Goal: Task Accomplishment & Management: Use online tool/utility

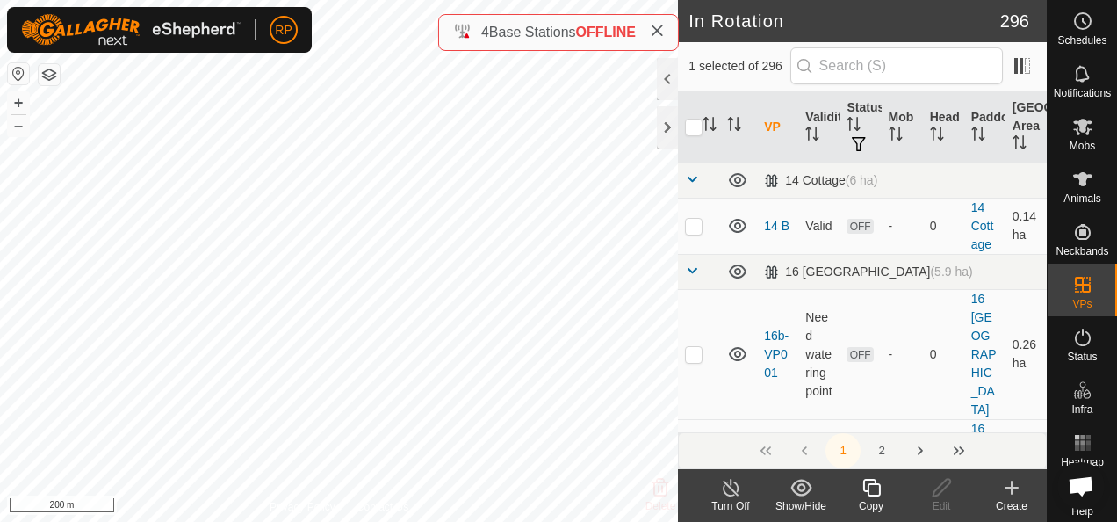
click at [877, 490] on icon at bounding box center [872, 487] width 22 height 21
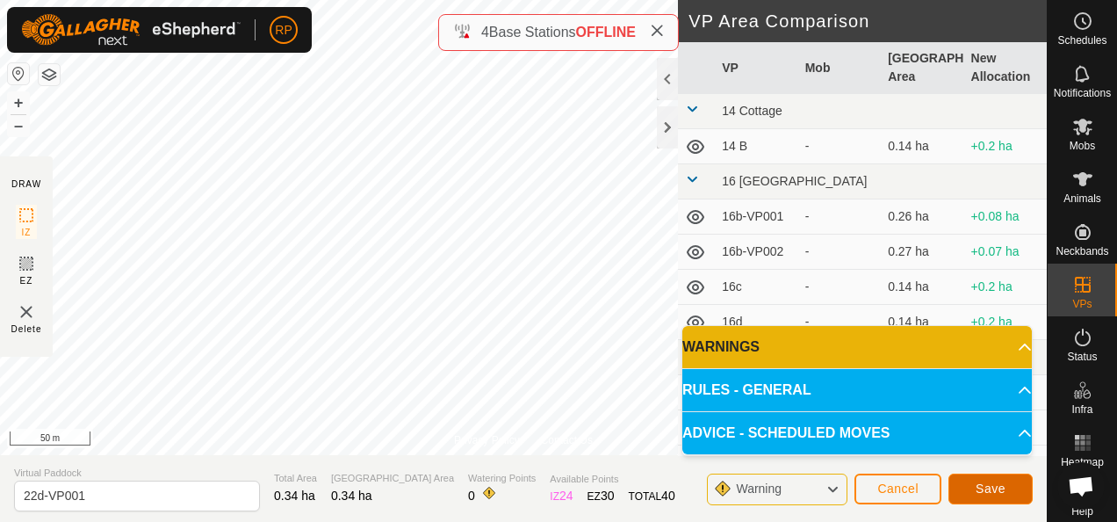
click at [997, 491] on span "Save" at bounding box center [991, 488] width 30 height 14
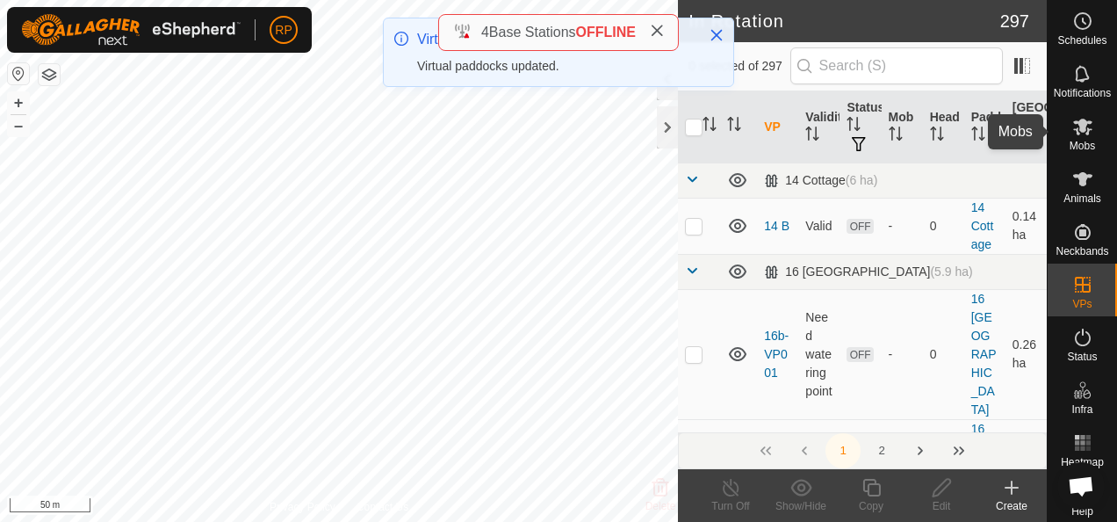
click at [1073, 125] on icon at bounding box center [1082, 127] width 19 height 17
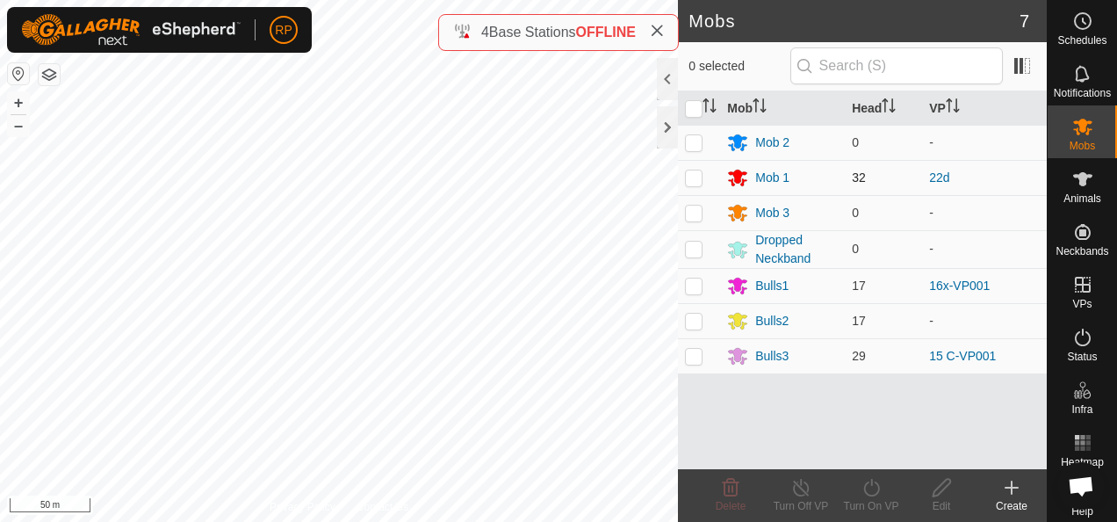
click at [694, 176] on p-checkbox at bounding box center [694, 177] width 18 height 14
checkbox input "true"
click at [870, 490] on icon at bounding box center [872, 487] width 22 height 21
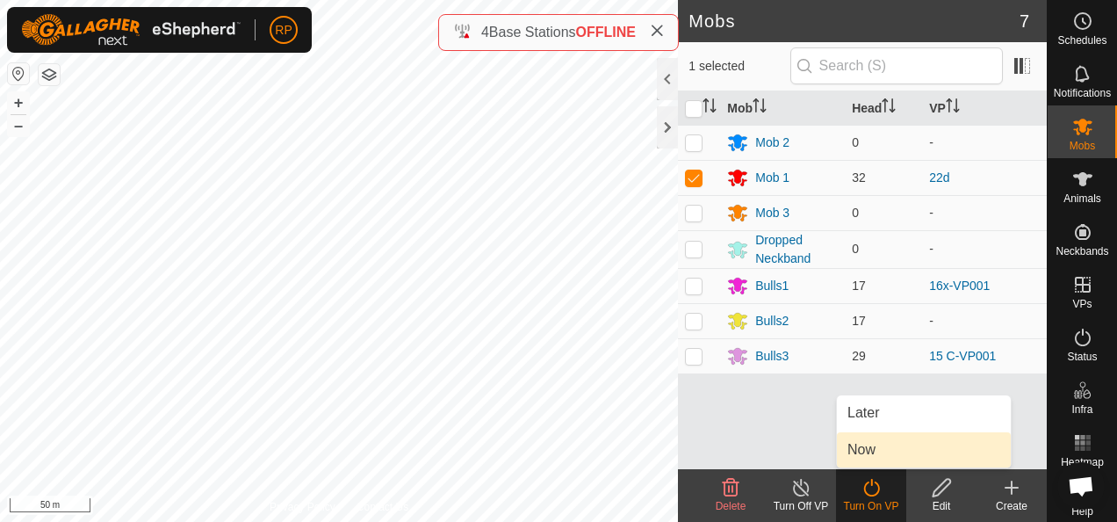
click at [855, 458] on link "Now" at bounding box center [924, 449] width 174 height 35
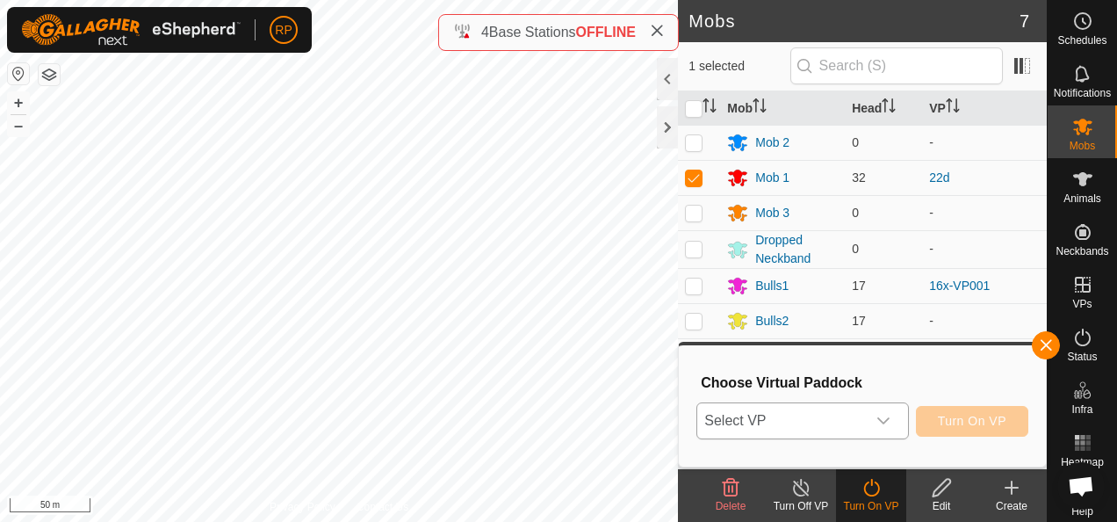
click at [817, 425] on span "Select VP" at bounding box center [781, 420] width 168 height 35
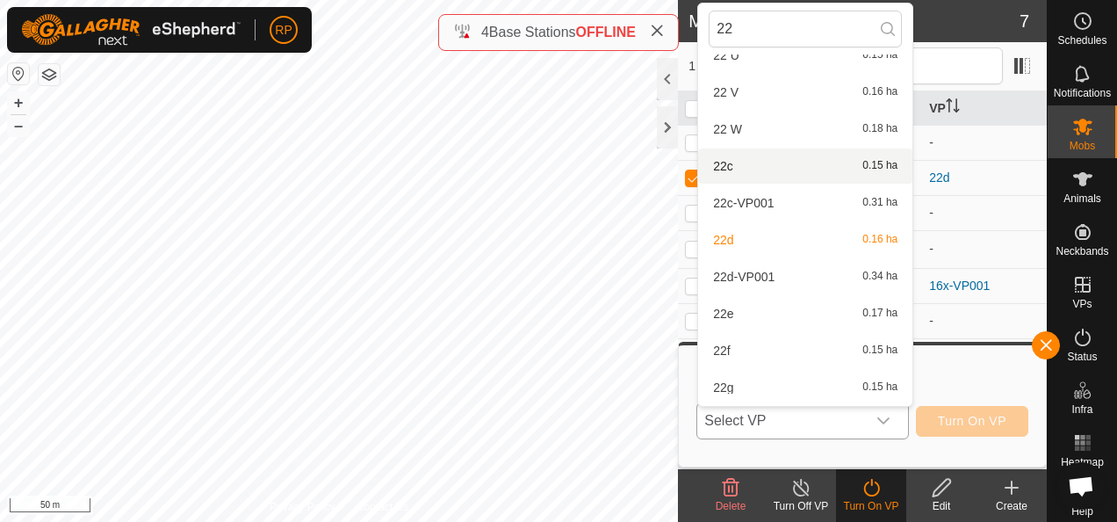
scroll to position [527, 0]
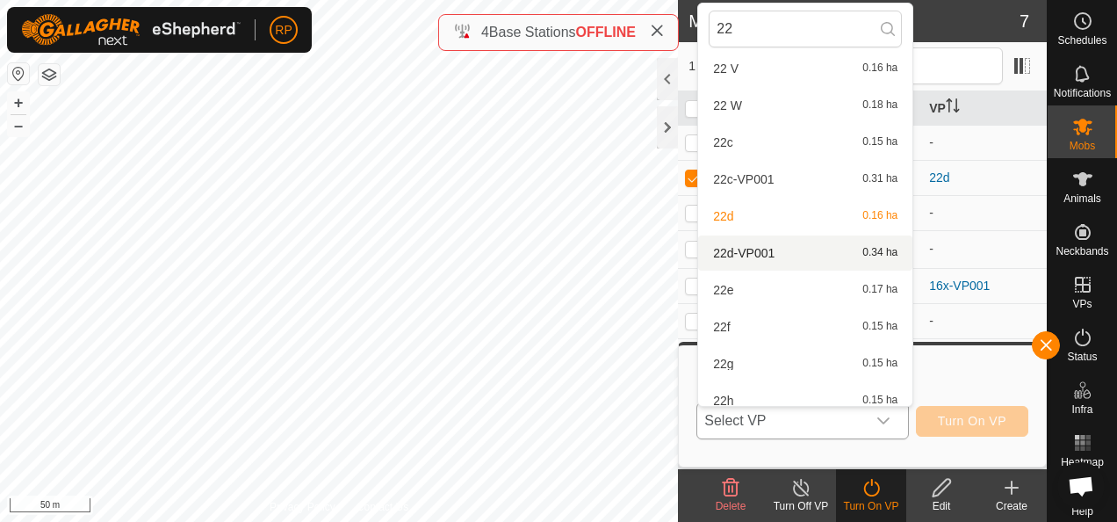
type input "22"
click at [753, 250] on li "22d-VP001 0.34 ha" at bounding box center [805, 252] width 214 height 35
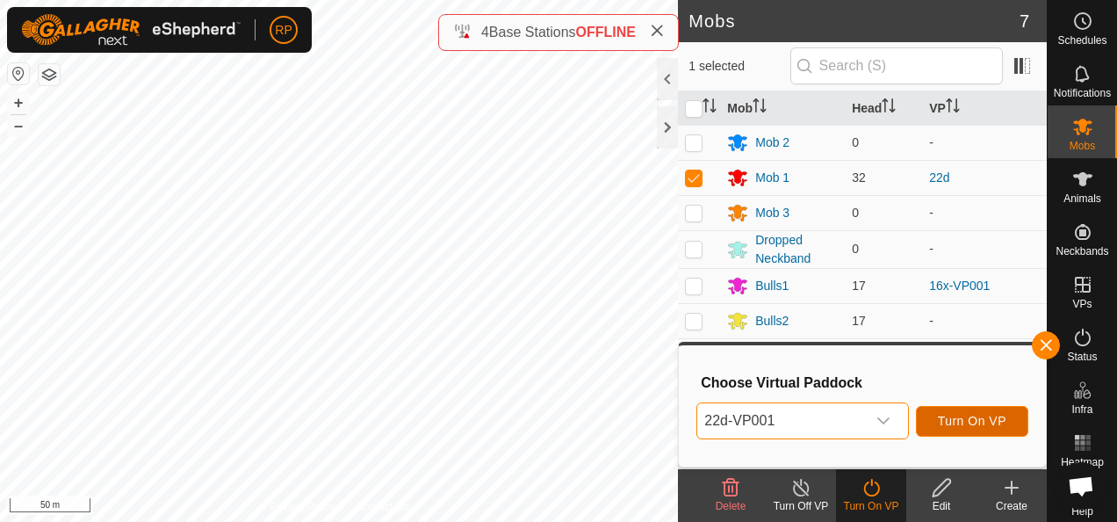
click at [991, 423] on span "Turn On VP" at bounding box center [972, 421] width 69 height 14
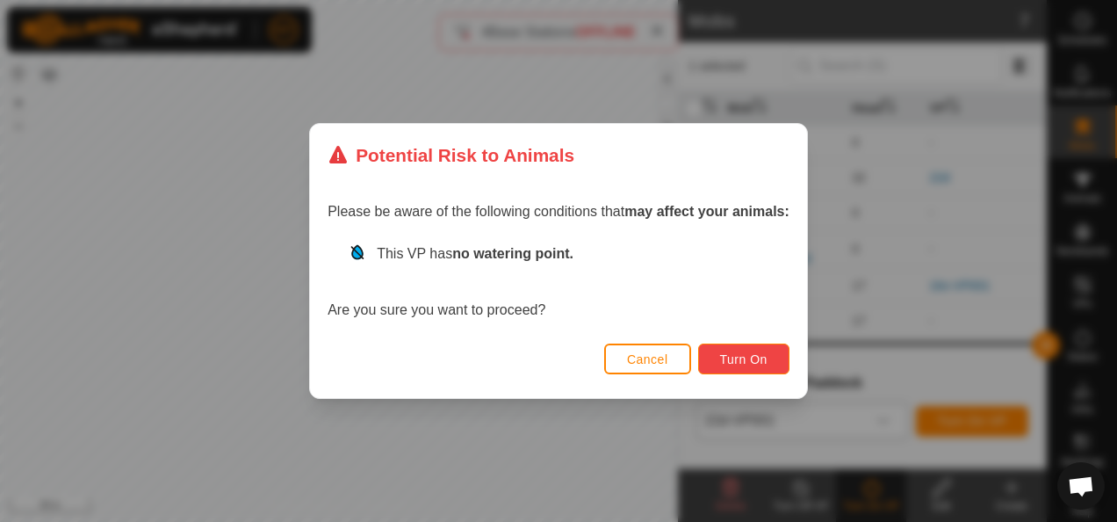
click at [750, 367] on button "Turn On" at bounding box center [743, 358] width 91 height 31
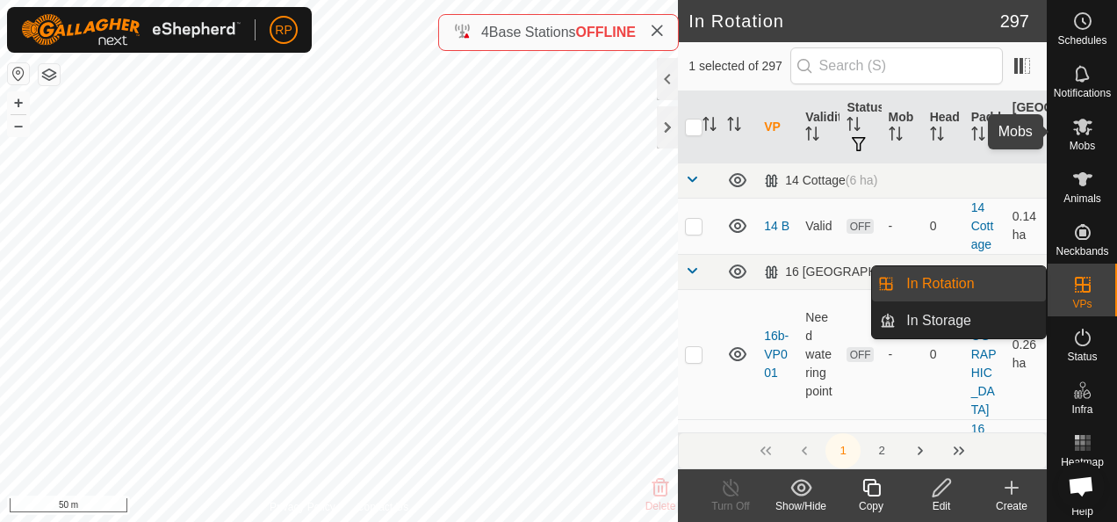
click at [1074, 126] on icon at bounding box center [1082, 127] width 19 height 17
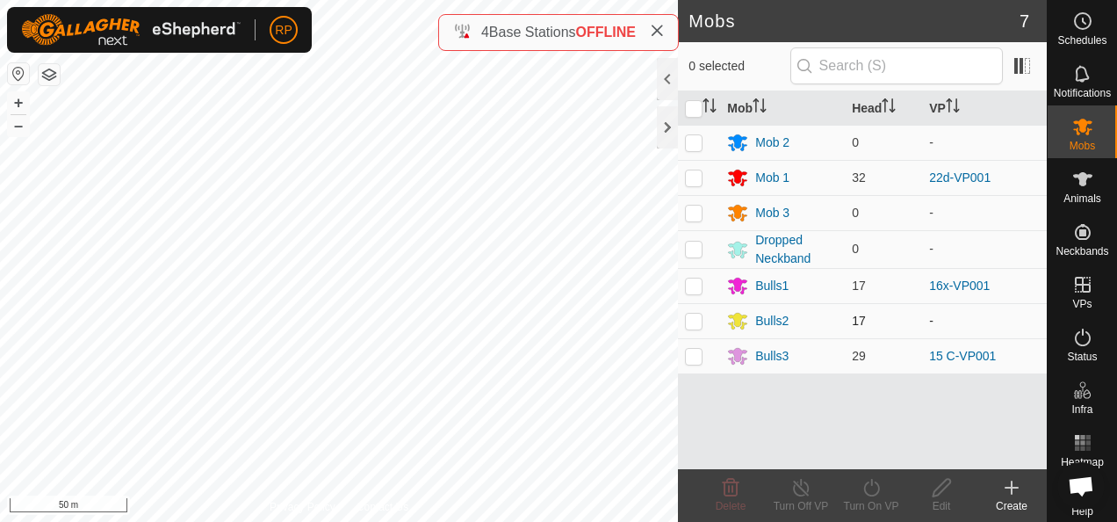
click at [692, 320] on p-checkbox at bounding box center [694, 321] width 18 height 14
checkbox input "true"
click at [874, 490] on icon at bounding box center [872, 487] width 22 height 21
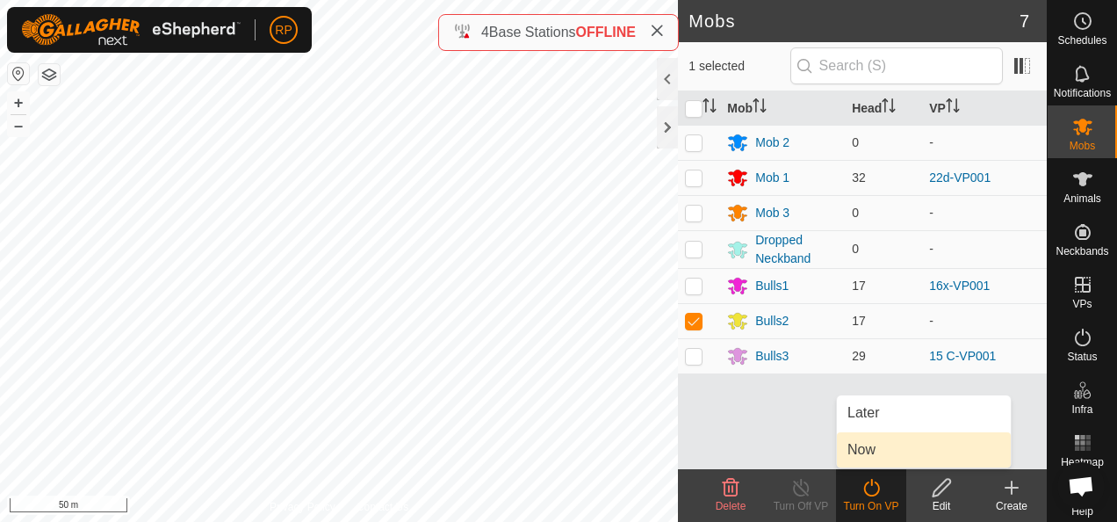
click at [865, 450] on link "Now" at bounding box center [924, 449] width 174 height 35
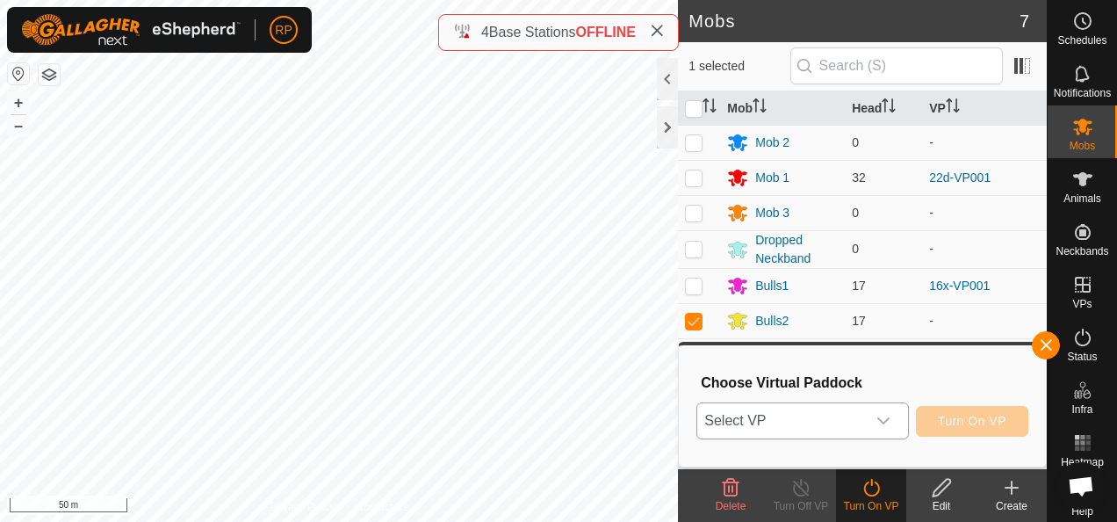
click at [837, 423] on span "Select VP" at bounding box center [781, 420] width 168 height 35
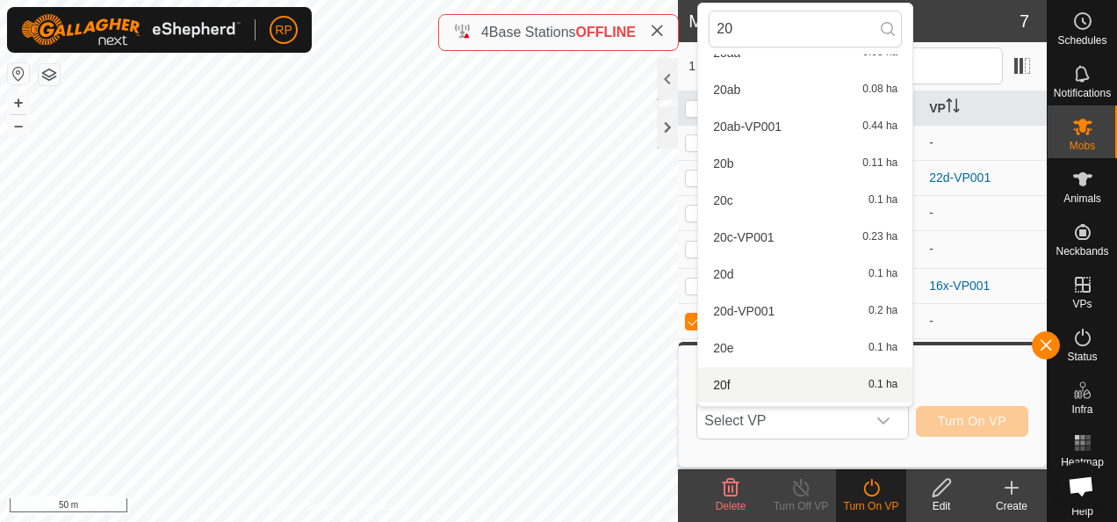
scroll to position [365, 0]
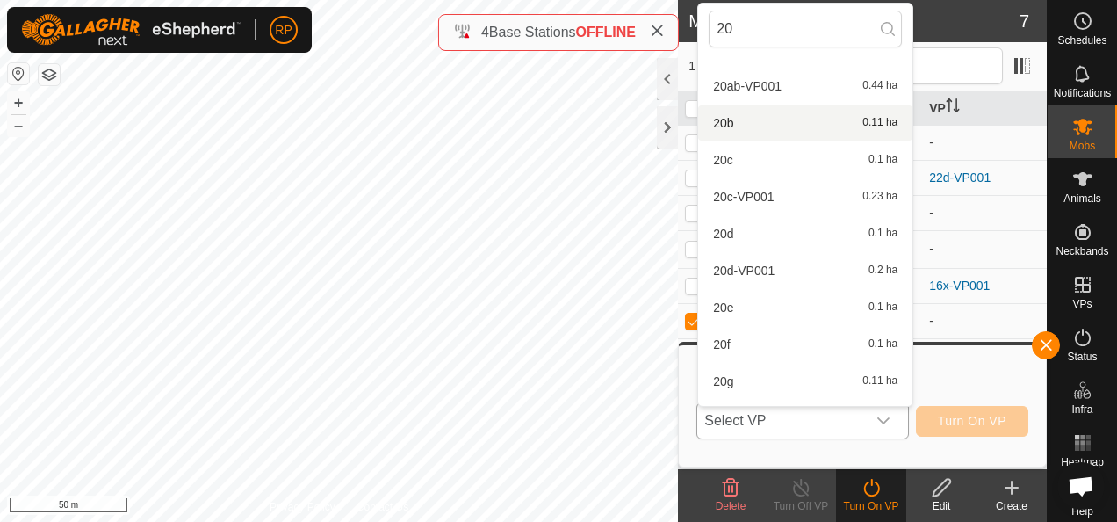
type input "20"
click at [738, 119] on li "20b 0.11 ha" at bounding box center [805, 122] width 214 height 35
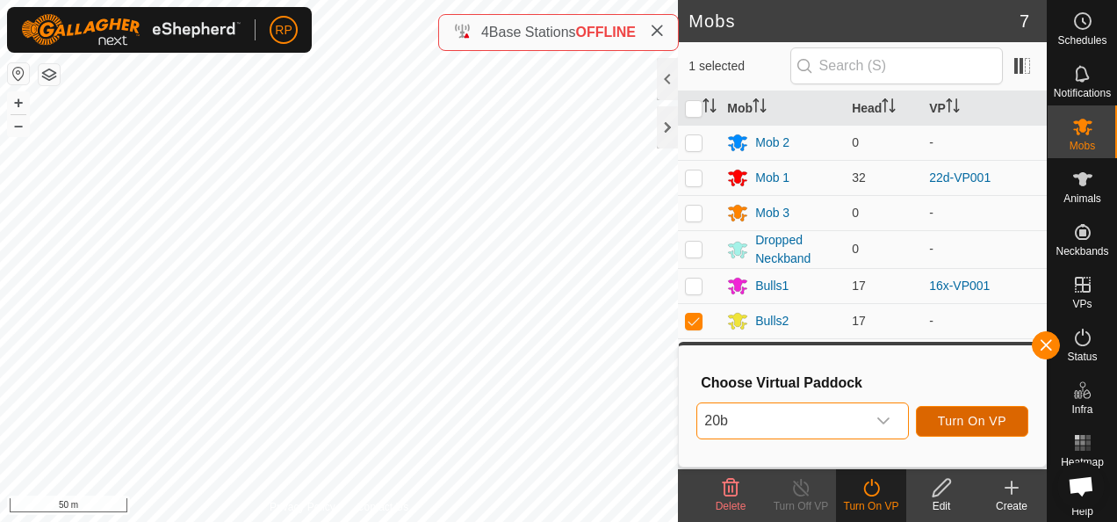
click at [961, 429] on button "Turn On VP" at bounding box center [972, 421] width 112 height 31
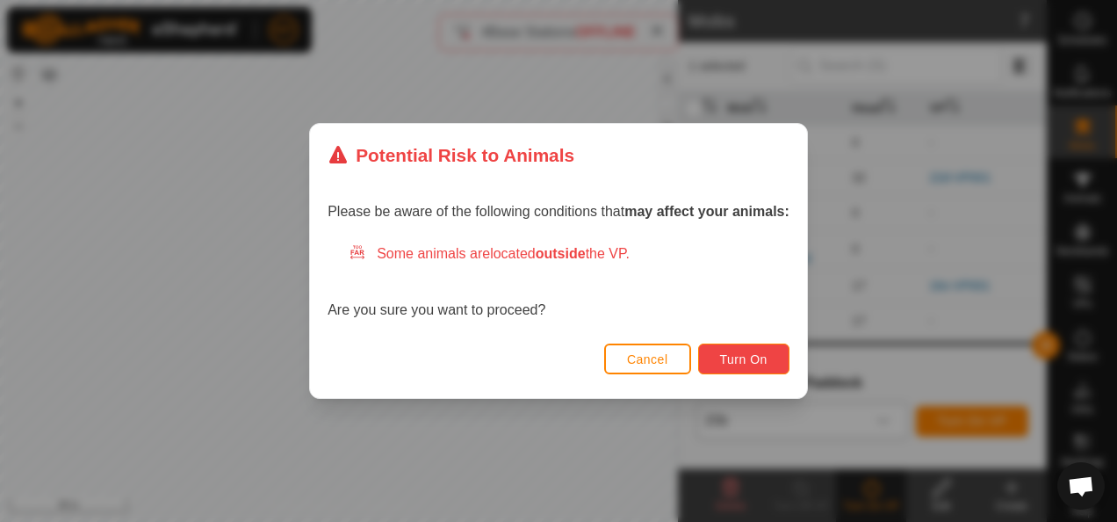
click at [744, 364] on span "Turn On" at bounding box center [743, 359] width 47 height 14
